Goal: Task Accomplishment & Management: Manage account settings

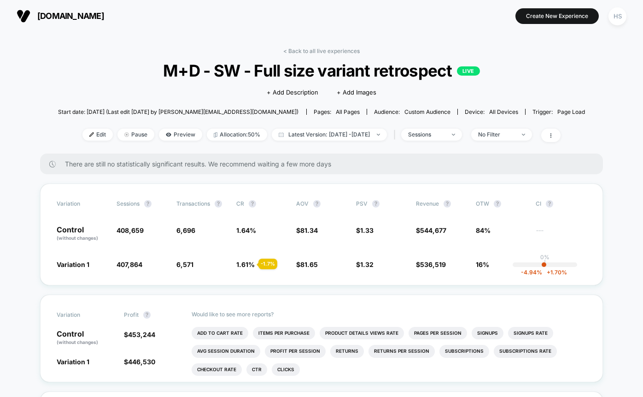
scroll to position [4, 0]
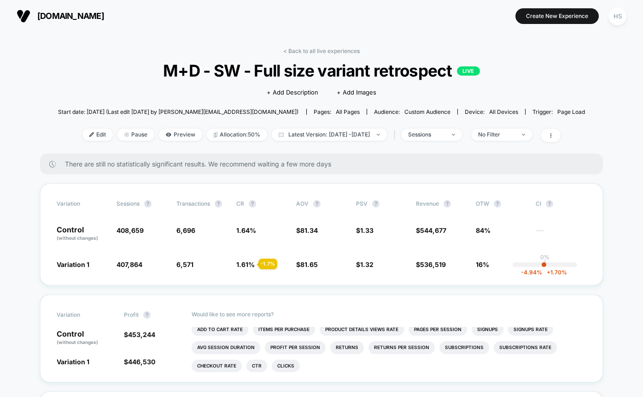
click at [305, 50] on link "< Back to all live experiences" at bounding box center [321, 50] width 76 height 7
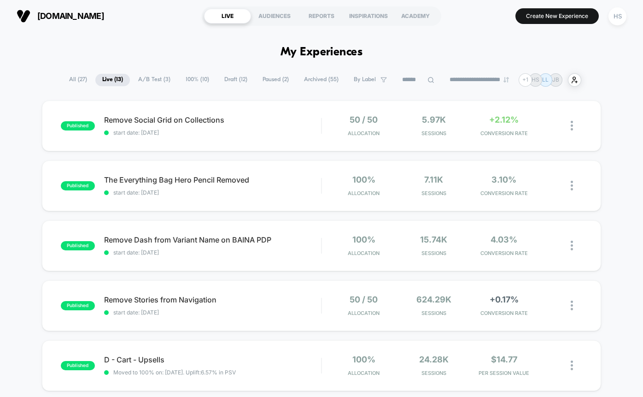
click at [73, 80] on span "All ( 27 )" at bounding box center [78, 80] width 32 height 12
click at [274, 117] on span "Remove Social Grid on Collections Click to edit experience details" at bounding box center [212, 120] width 217 height 8
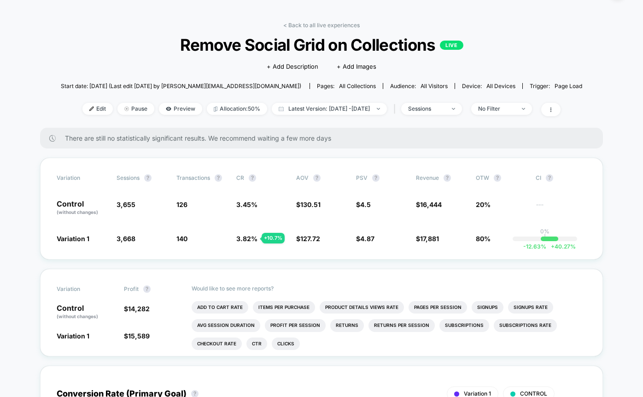
scroll to position [40, 0]
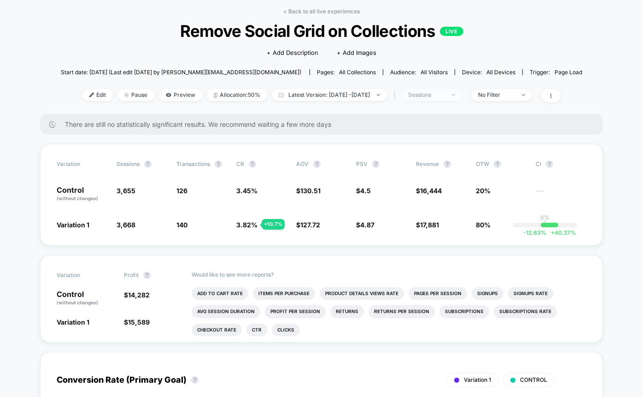
click at [462, 92] on span "sessions" at bounding box center [431, 95] width 61 height 12
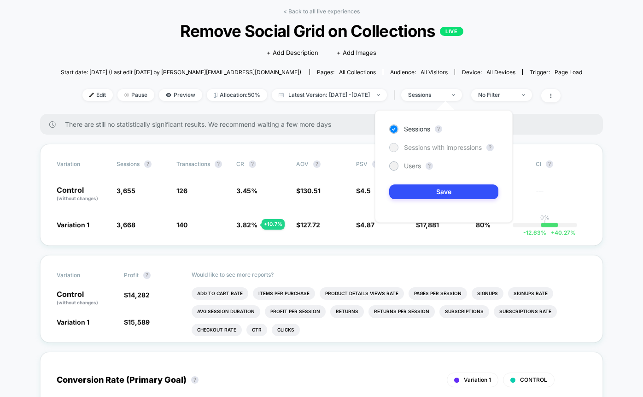
click at [427, 148] on span "Sessions with impressions" at bounding box center [443, 147] width 78 height 7
click at [491, 84] on div "< Back to all live experiences Remove Social Grid on Collections LIVE Click to …" at bounding box center [321, 60] width 521 height 105
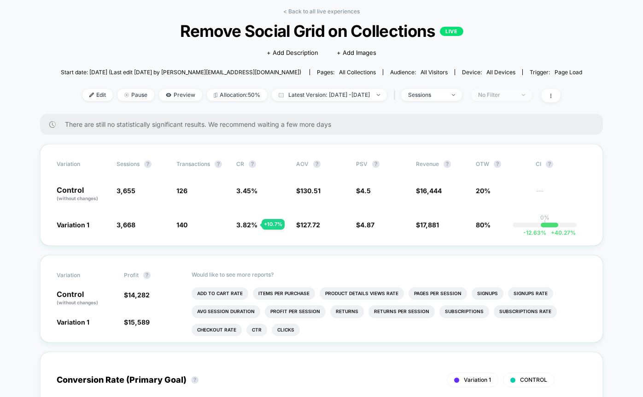
click at [509, 98] on span "No Filter" at bounding box center [501, 95] width 61 height 12
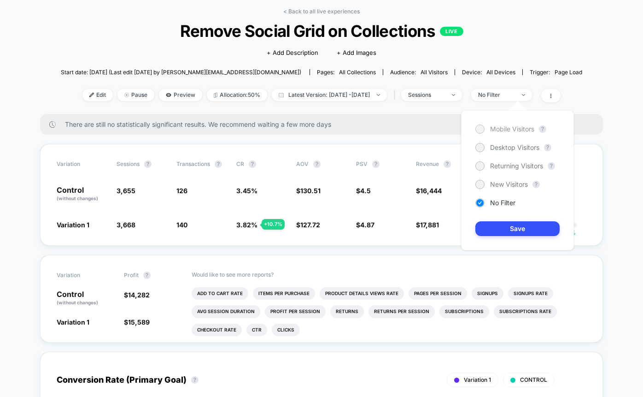
click at [481, 130] on div at bounding box center [479, 128] width 7 height 7
click at [495, 227] on button "Save" at bounding box center [517, 228] width 84 height 15
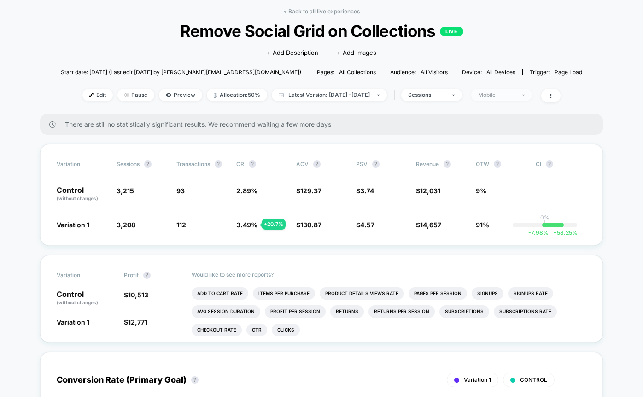
click at [515, 96] on div "Mobile" at bounding box center [496, 95] width 37 height 6
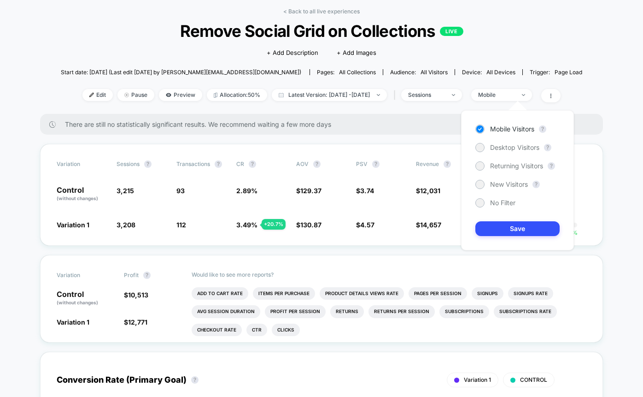
click at [446, 111] on div "< Back to all live experiences Remove Social Grid on Collections LIVE Click to …" at bounding box center [321, 60] width 521 height 105
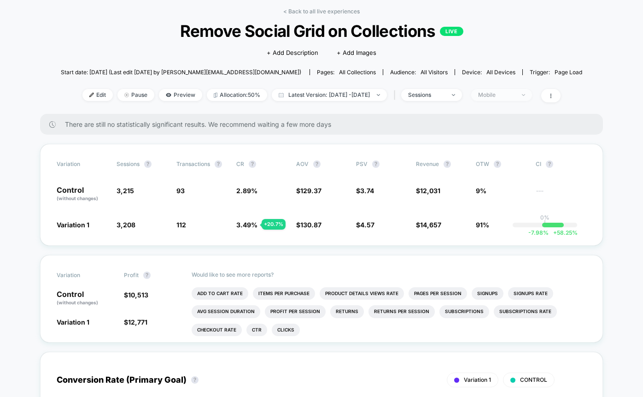
click at [513, 94] on div "Mobile" at bounding box center [496, 95] width 37 height 6
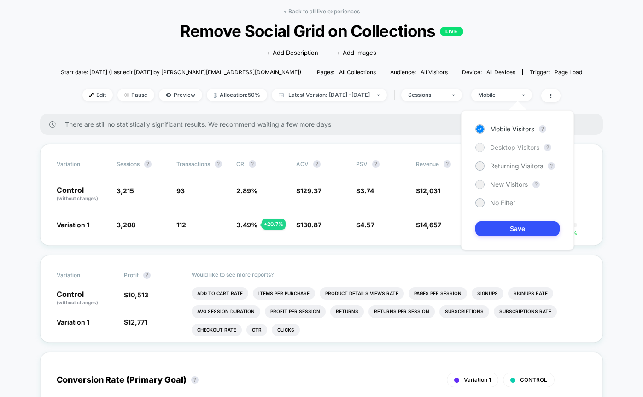
click at [501, 146] on span "Desktop Visitors" at bounding box center [514, 147] width 49 height 7
click at [492, 225] on button "Save" at bounding box center [517, 228] width 84 height 15
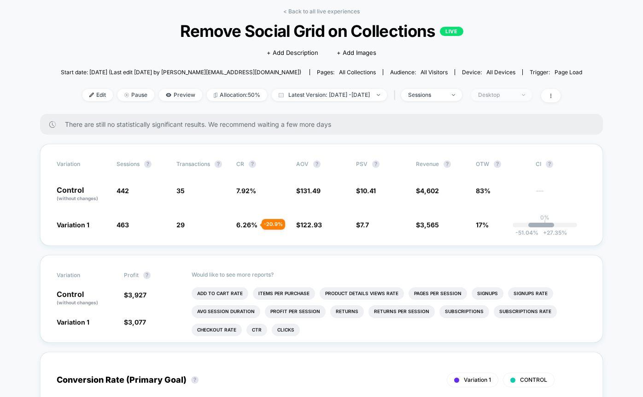
click at [515, 97] on div "Desktop" at bounding box center [496, 95] width 37 height 6
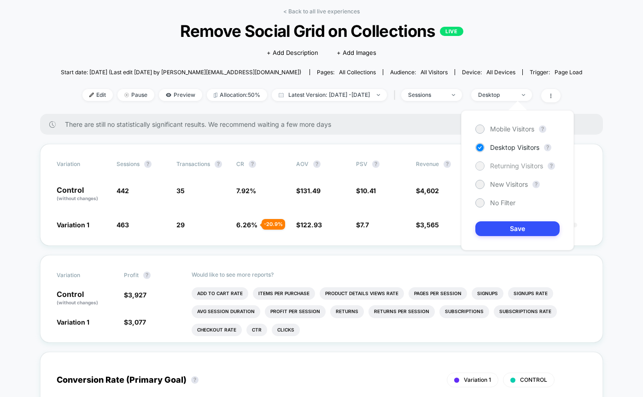
click at [497, 165] on span "Returning Visitors" at bounding box center [516, 165] width 53 height 7
click at [491, 231] on button "Save" at bounding box center [517, 228] width 84 height 15
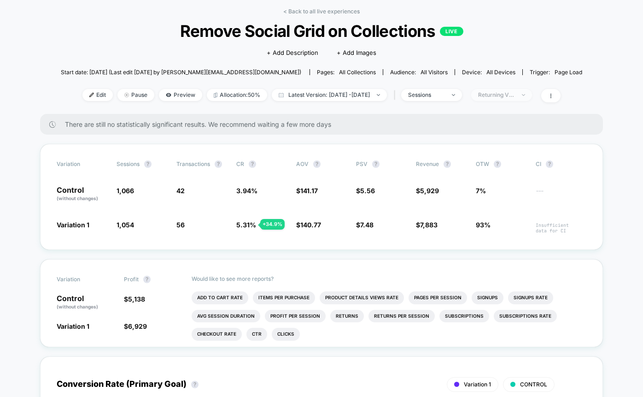
click at [515, 97] on div "Returning Visitors" at bounding box center [496, 95] width 37 height 6
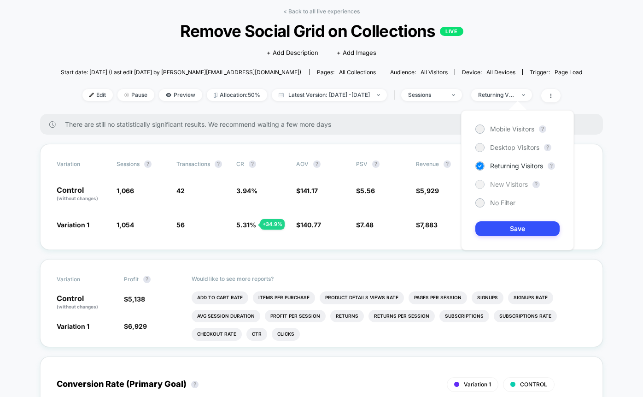
click at [482, 185] on div at bounding box center [479, 184] width 7 height 7
click at [488, 227] on button "Save" at bounding box center [517, 228] width 84 height 15
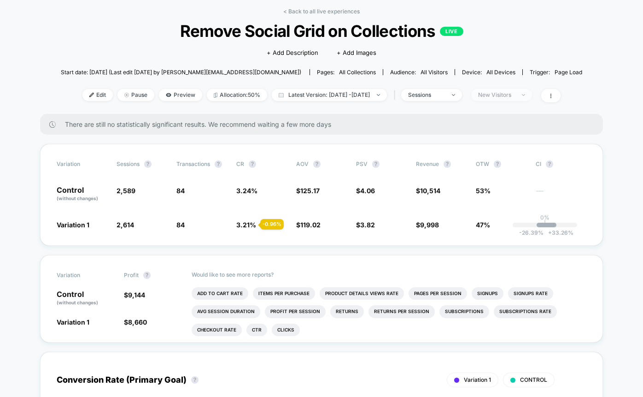
click at [515, 92] on div "New Visitors" at bounding box center [496, 95] width 37 height 6
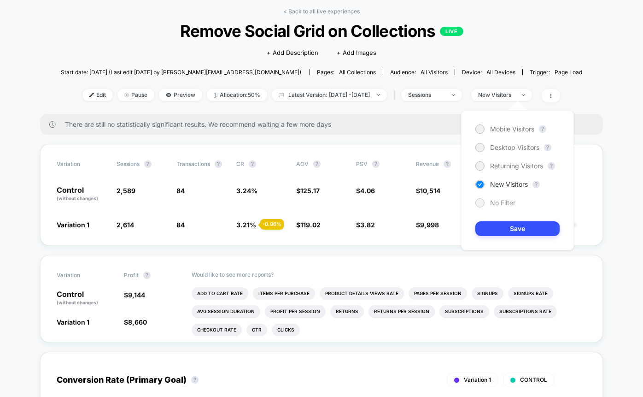
click at [487, 199] on div "No Filter" at bounding box center [495, 202] width 40 height 9
click at [486, 231] on button "Save" at bounding box center [517, 228] width 84 height 15
